Goal: Task Accomplishment & Management: Manage account settings

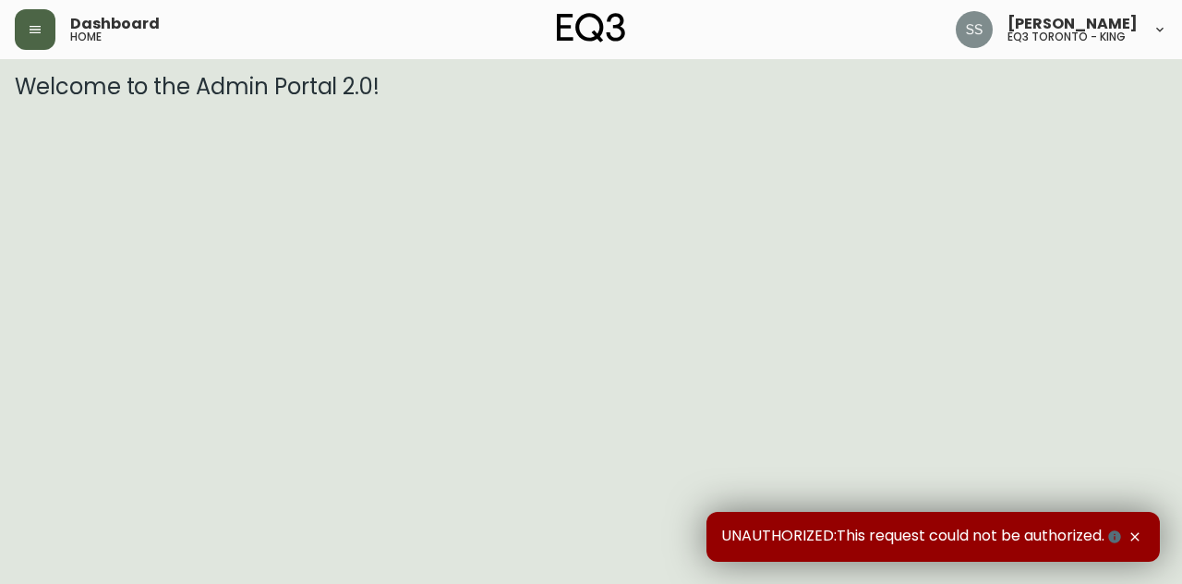
click at [22, 30] on button "button" at bounding box center [35, 29] width 41 height 41
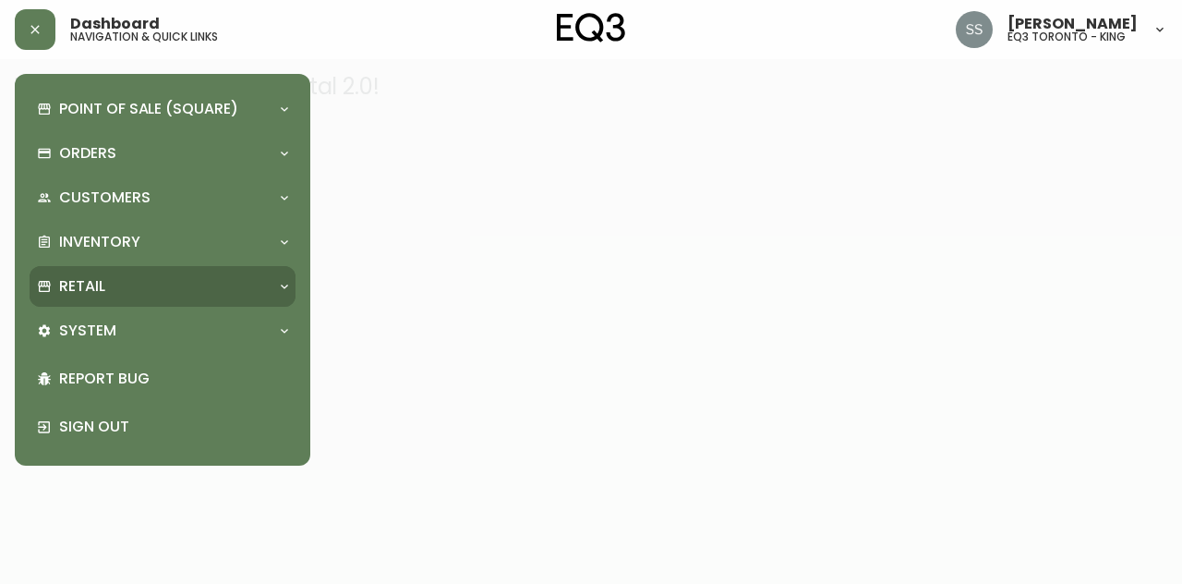
click at [163, 290] on div "Retail" at bounding box center [153, 286] width 233 height 20
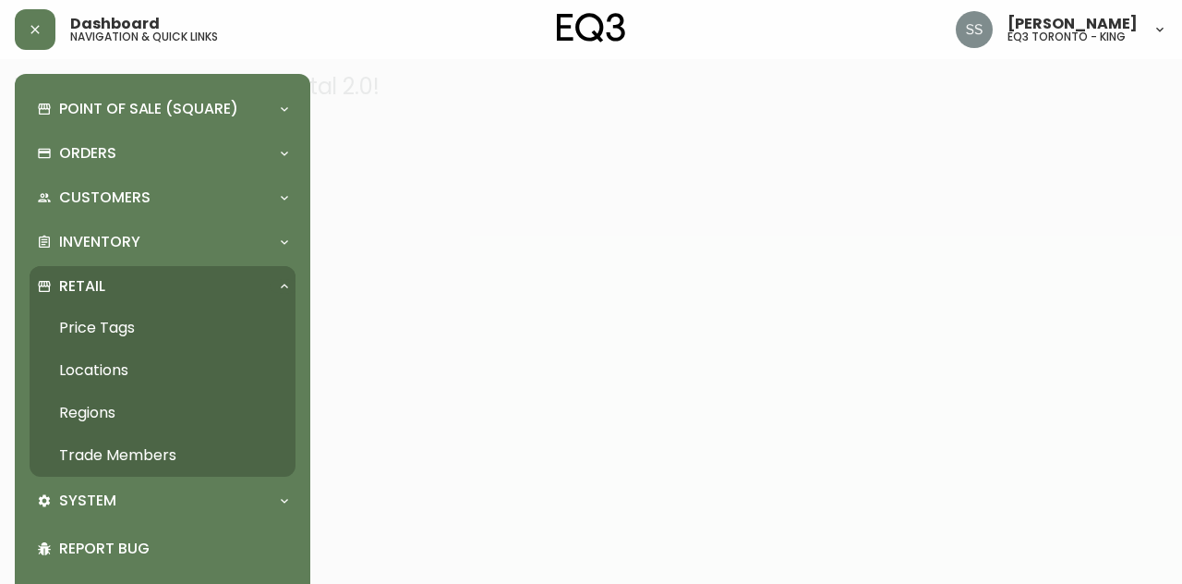
click at [133, 457] on link "Trade Members" at bounding box center [163, 455] width 266 height 42
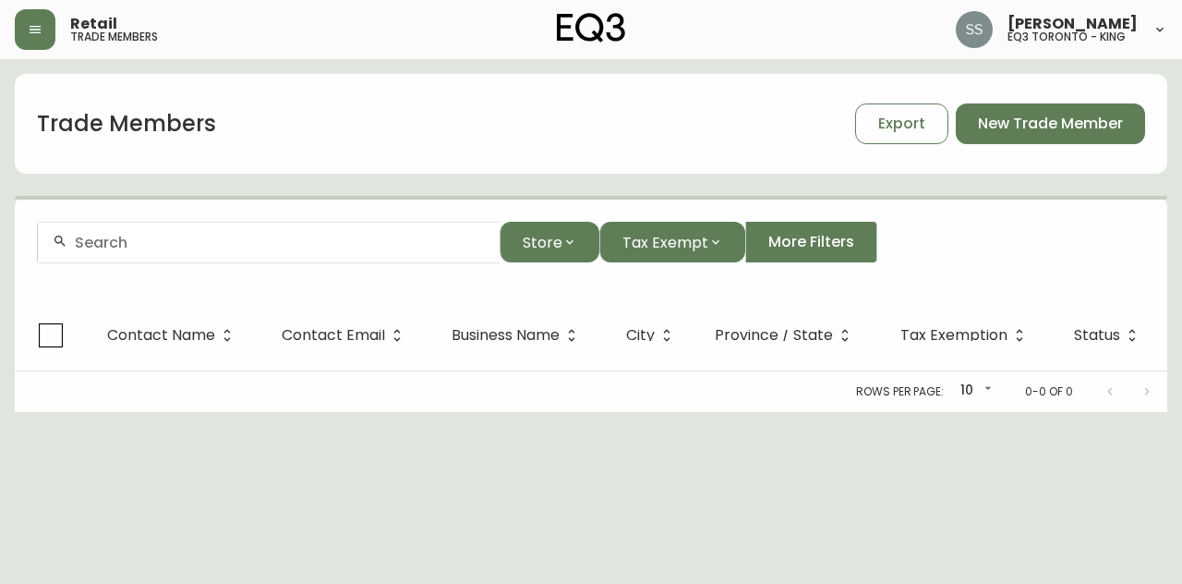
click at [356, 229] on div at bounding box center [269, 243] width 462 height 42
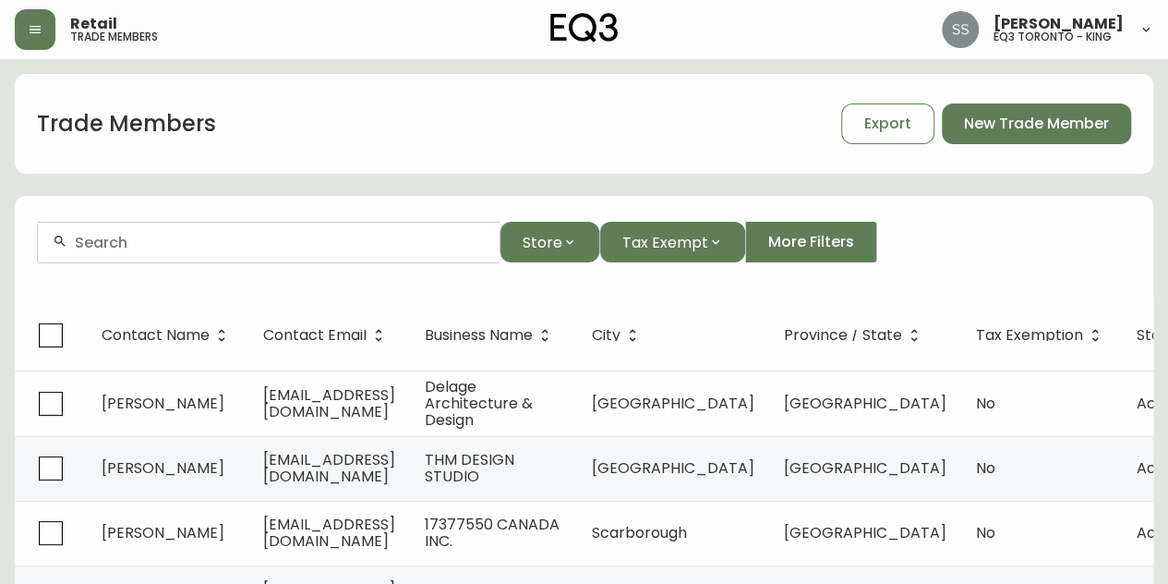
paste input "[PERSON_NAME] DESIGN"
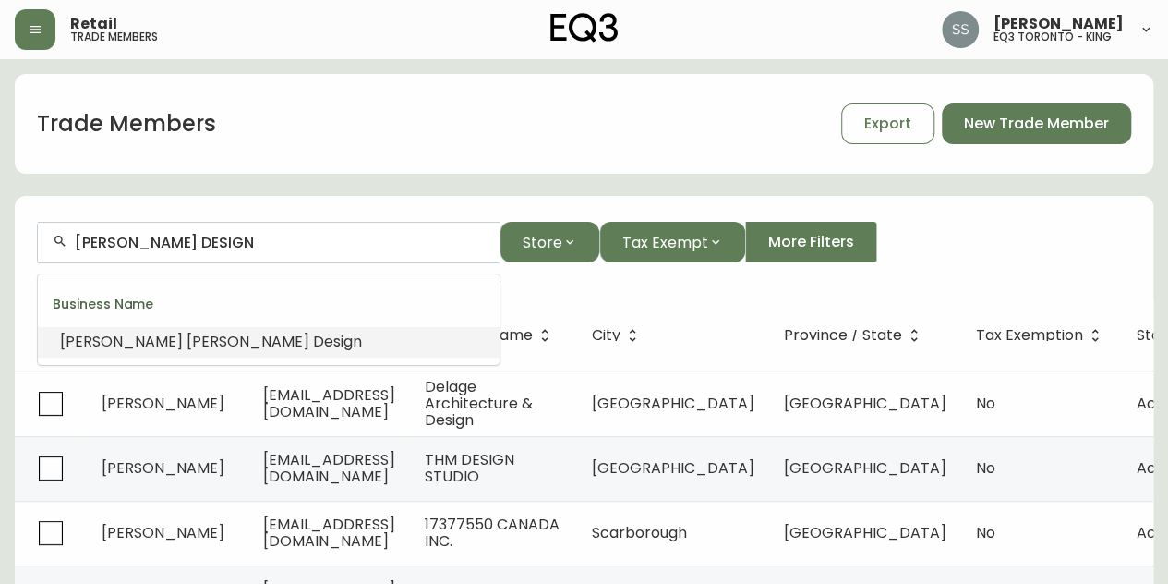
click at [338, 343] on li "[PERSON_NAME] Design" at bounding box center [269, 341] width 462 height 31
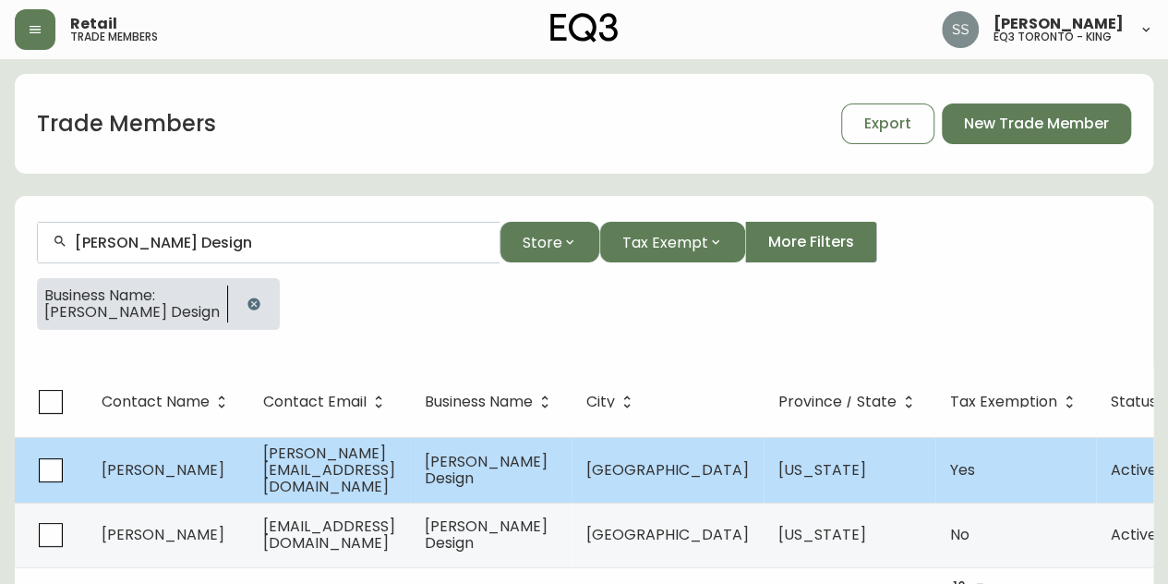
type input "[PERSON_NAME] Design"
click at [395, 466] on span "[PERSON_NAME][EMAIL_ADDRESS][DOMAIN_NAME]" at bounding box center [329, 469] width 132 height 54
select select "WA"
select select "US"
select select "US_EN"
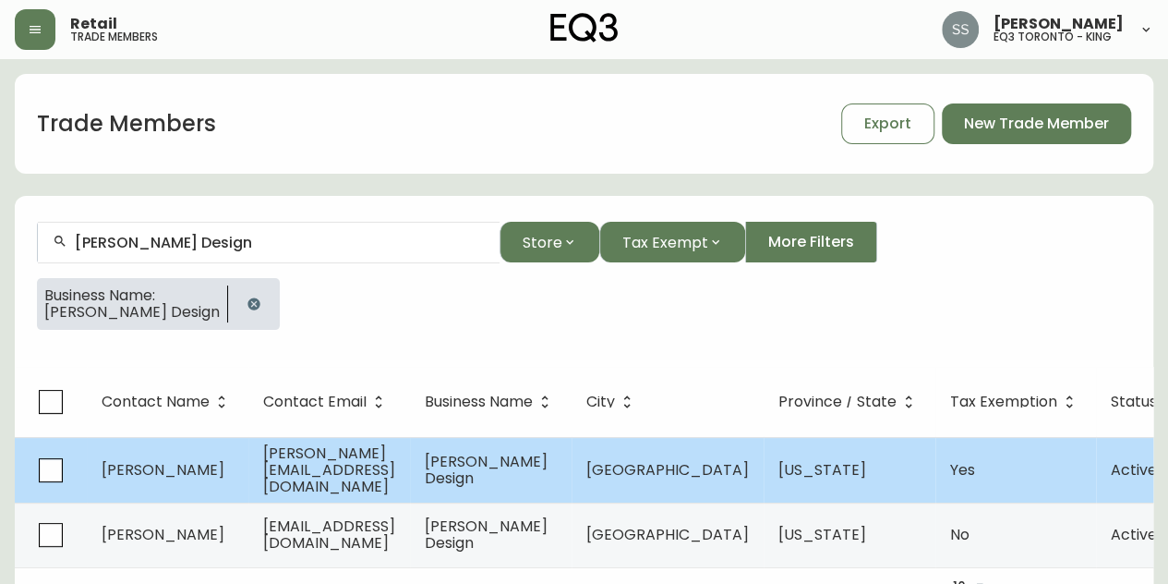
select select "Trade Show"
select select "Interior Designer"
select select "true"
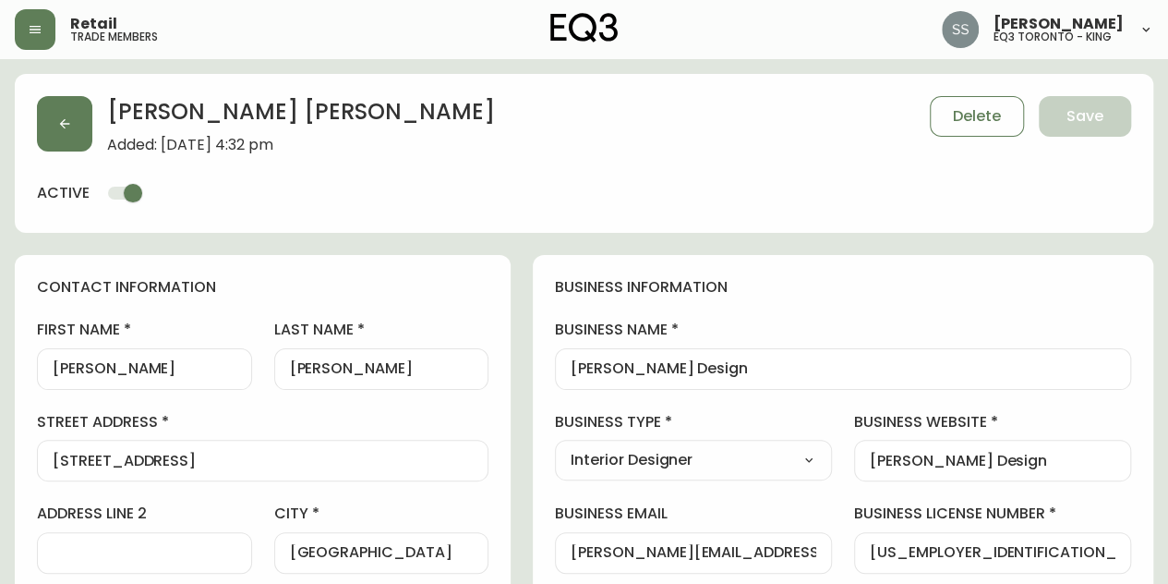
type input "EQ3 US Trade - [GEOGRAPHIC_DATA]"
select select "cm48zha2033ze0170ss7kujjb"
click at [69, 104] on button "button" at bounding box center [64, 123] width 55 height 55
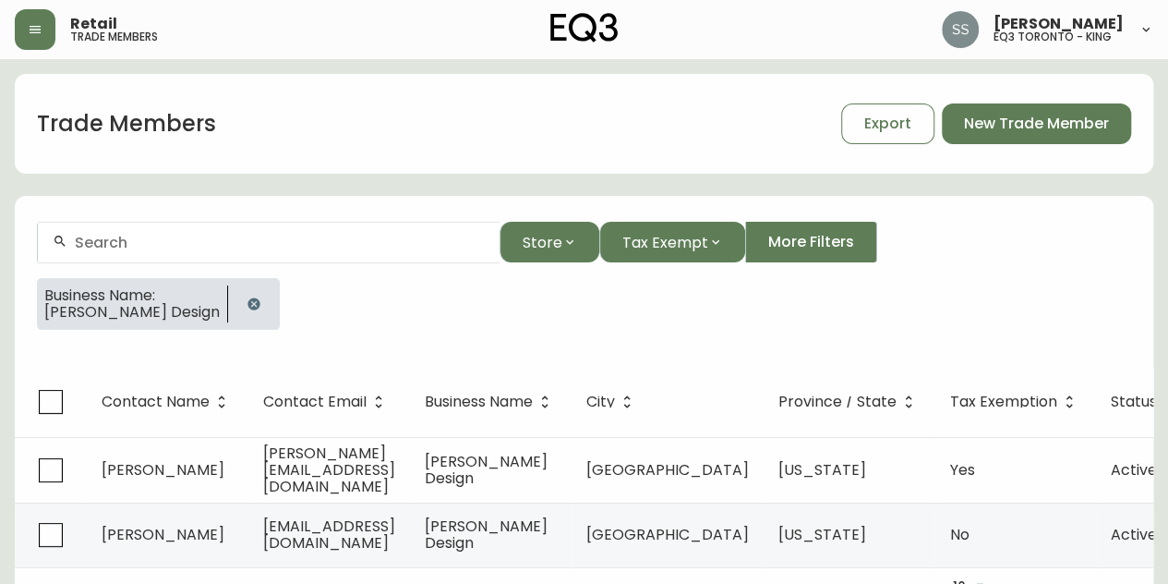
click at [247, 296] on icon "button" at bounding box center [254, 303] width 15 height 15
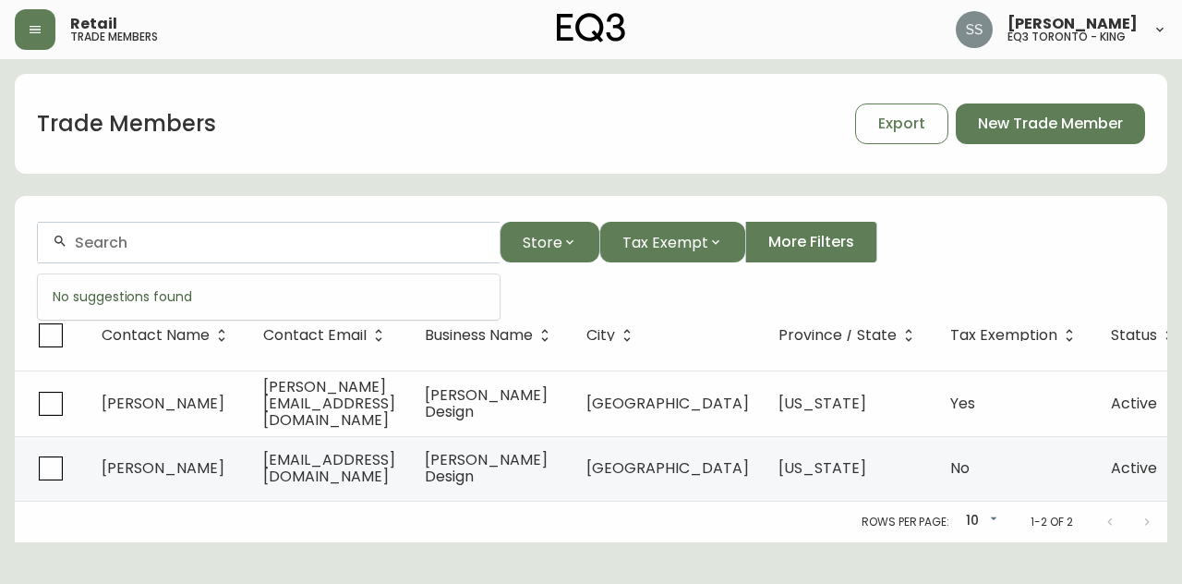
click at [230, 237] on input "text" at bounding box center [280, 243] width 410 height 18
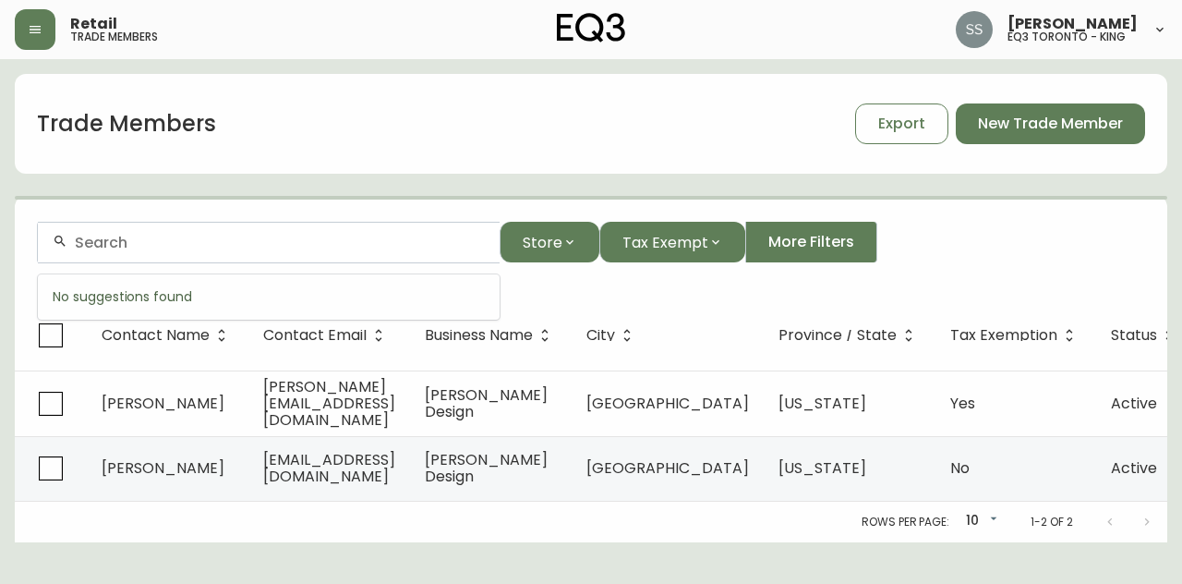
paste input "[EMAIL_ADDRESS][DOMAIN_NAME]"
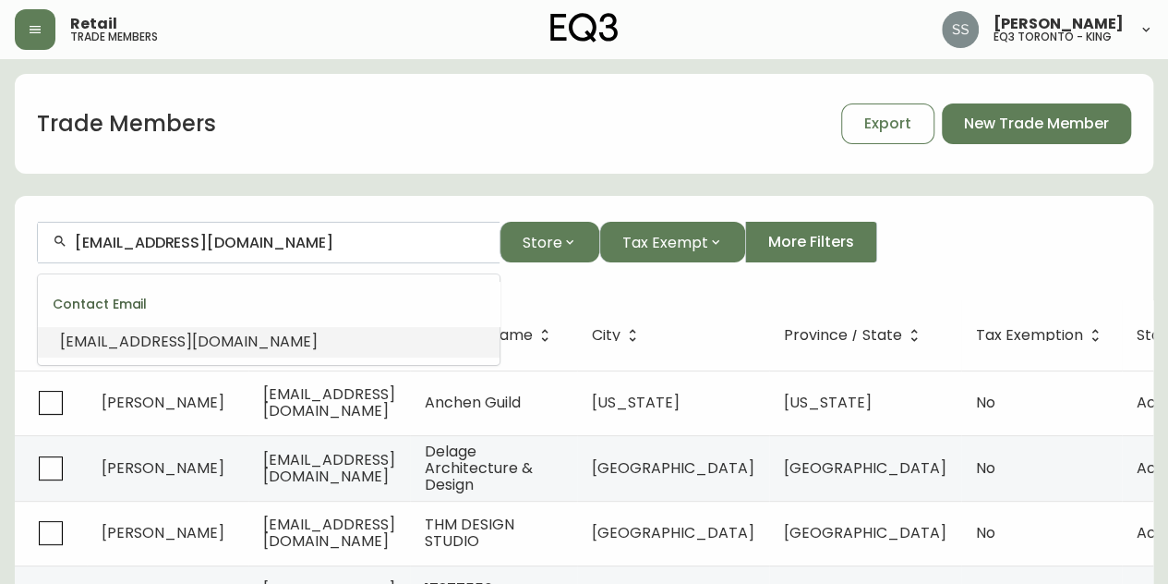
click at [380, 343] on li "[EMAIL_ADDRESS][DOMAIN_NAME]" at bounding box center [269, 341] width 462 height 31
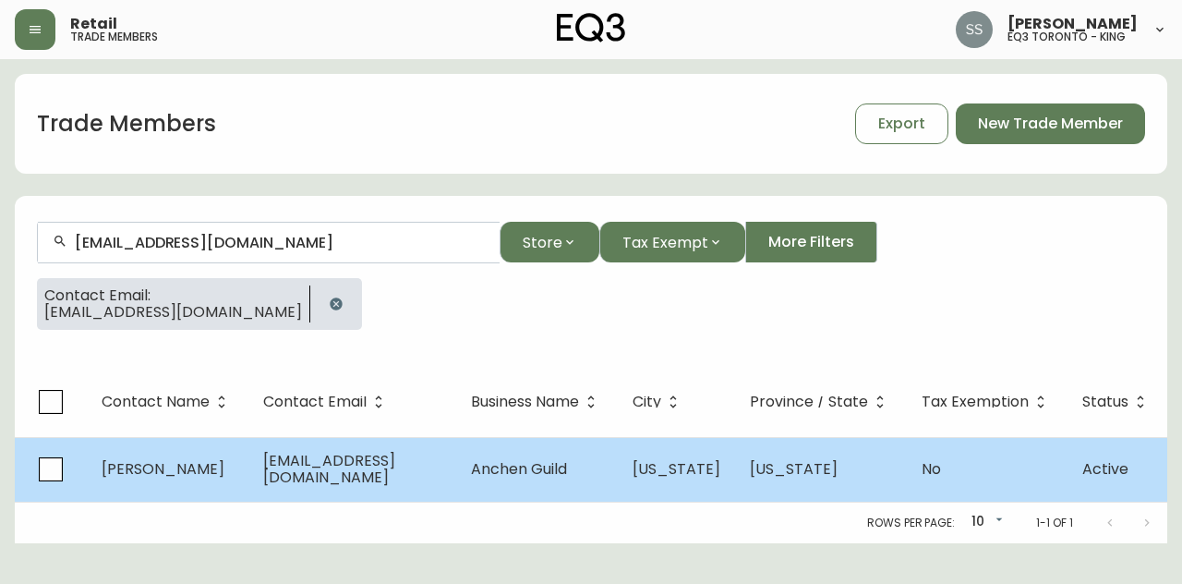
type input "[EMAIL_ADDRESS][DOMAIN_NAME]"
click at [395, 473] on span "[EMAIL_ADDRESS][DOMAIN_NAME]" at bounding box center [329, 469] width 132 height 38
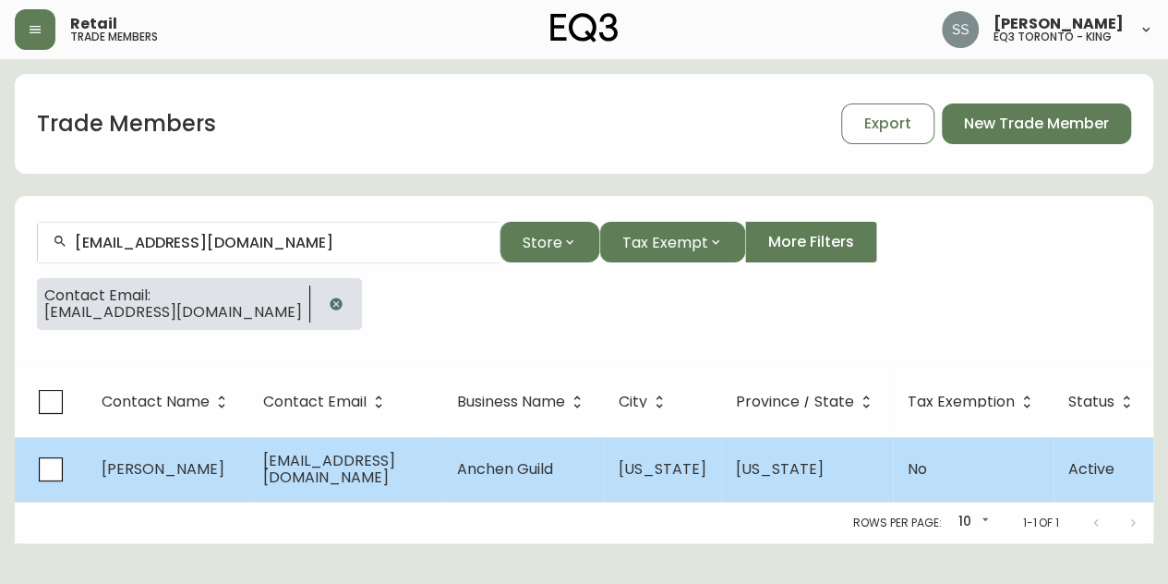
select select "NY"
select select "US"
select select "US_EN"
select select "Other"
select select "Interior Designer"
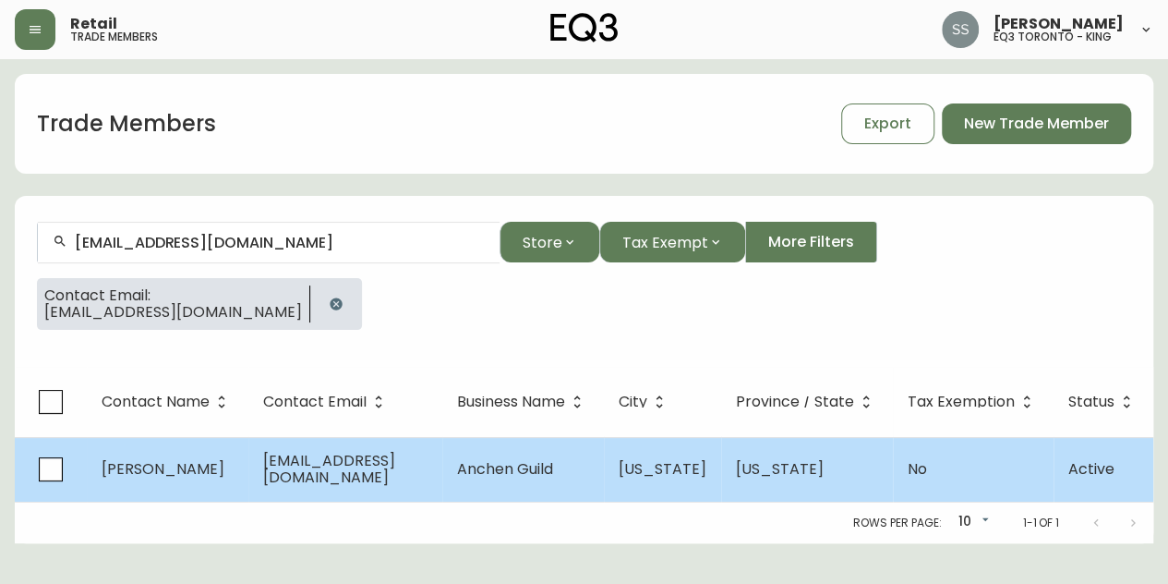
select select "false"
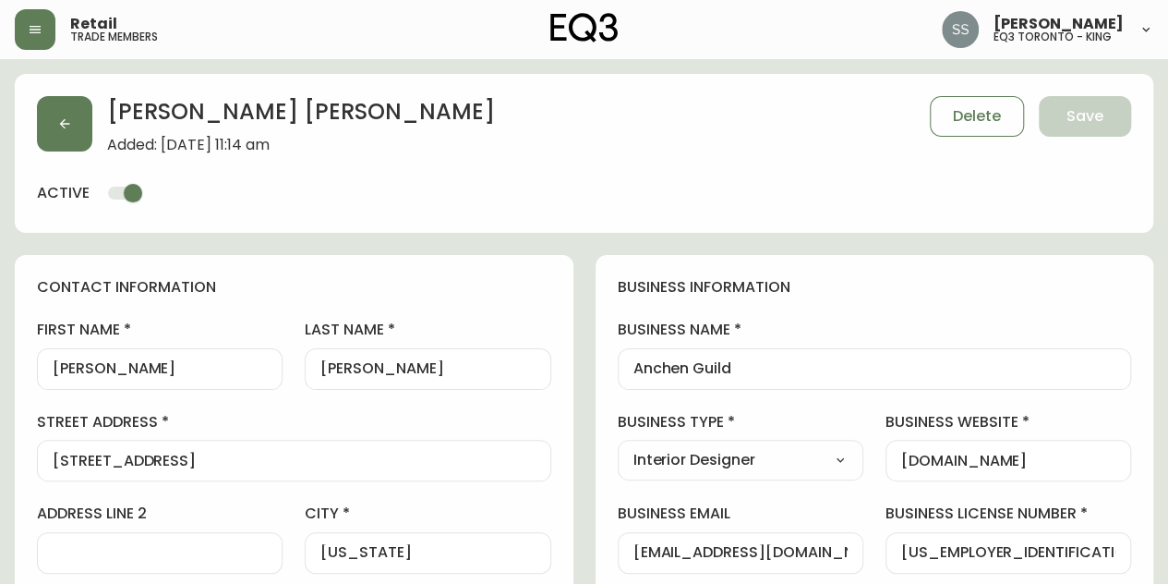
type input "EQ3 US Trade - [GEOGRAPHIC_DATA]"
select select "cm48zha2033ze0170ss7kujjb"
